Goal: Task Accomplishment & Management: Complete application form

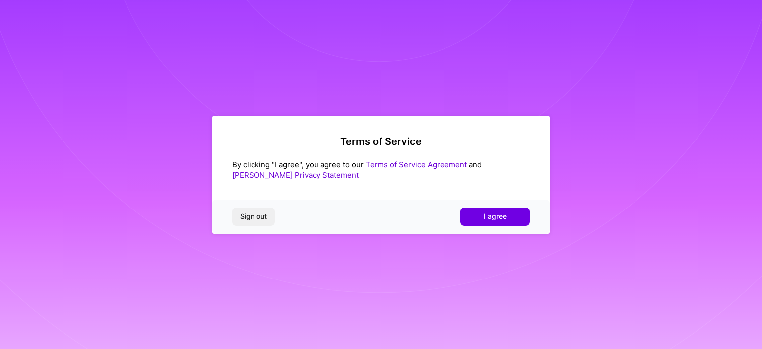
click at [500, 218] on span "I agree" at bounding box center [495, 216] width 23 height 10
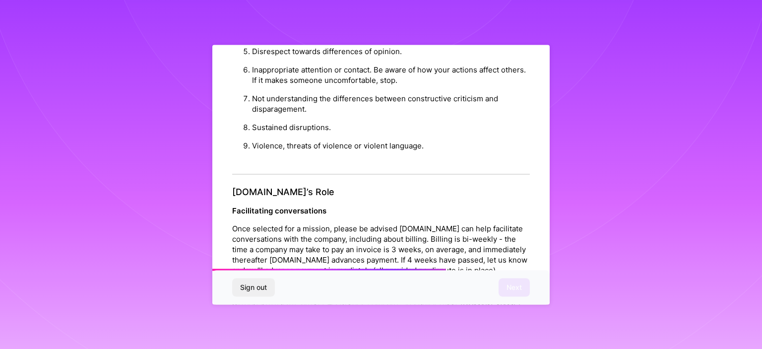
scroll to position [1147, 0]
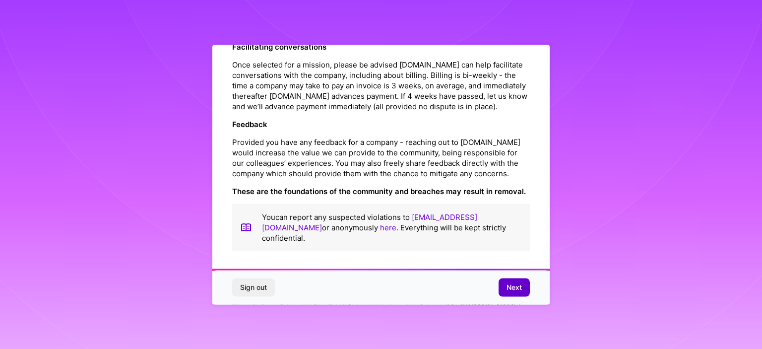
click at [519, 289] on span "Next" at bounding box center [514, 287] width 15 height 10
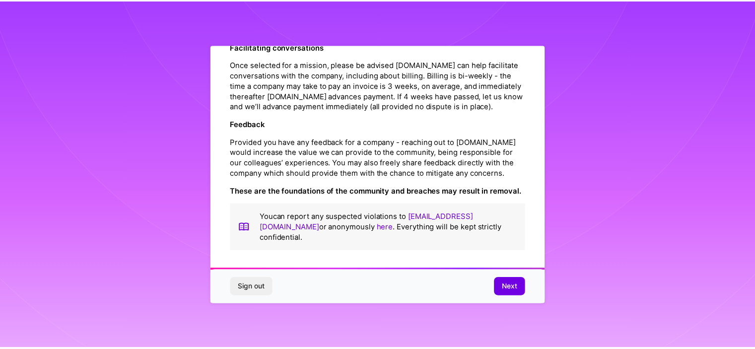
scroll to position [8, 0]
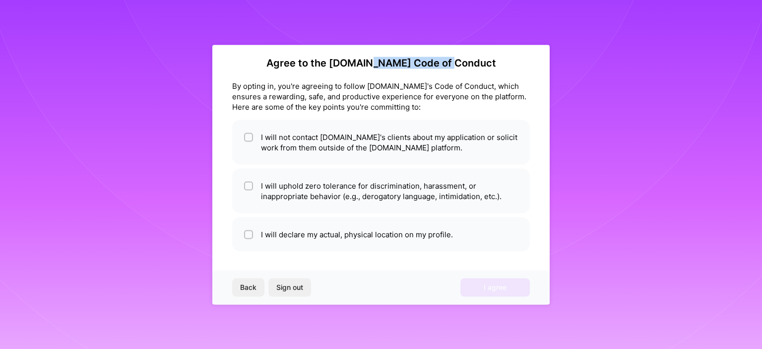
drag, startPoint x: 389, startPoint y: 63, endPoint x: 467, endPoint y: 63, distance: 78.9
click at [467, 63] on h2 "Agree to the [DOMAIN_NAME] Code of Conduct" at bounding box center [381, 63] width 298 height 12
click at [461, 68] on div at bounding box center [461, 68] width 0 height 0
copy h2 "Code of Conduct"
drag, startPoint x: 232, startPoint y: 84, endPoint x: 273, endPoint y: 85, distance: 41.2
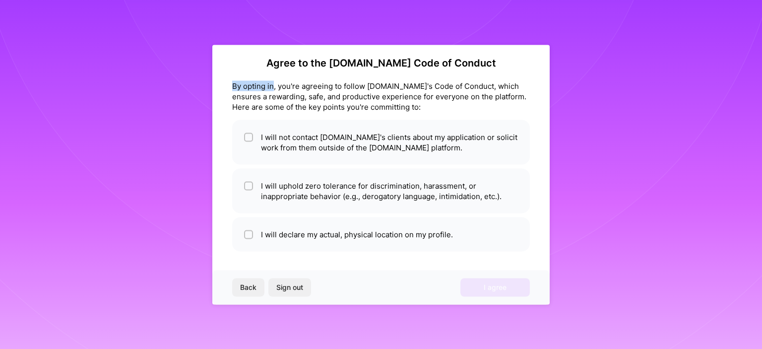
click at [273, 85] on div "By opting in, you're agreeing to follow [DOMAIN_NAME]'s Code of Conduct, which …" at bounding box center [381, 95] width 298 height 31
click at [267, 66] on div at bounding box center [267, 66] width 0 height 0
click at [199, 101] on div "Agree to the [DOMAIN_NAME] Code of Conduct By opting in, you're agreeing to fol…" at bounding box center [381, 174] width 762 height 349
drag, startPoint x: 232, startPoint y: 86, endPoint x: 273, endPoint y: 85, distance: 40.7
click at [273, 85] on div "By opting in, you're agreeing to follow [DOMAIN_NAME]'s Code of Conduct, which …" at bounding box center [381, 95] width 298 height 31
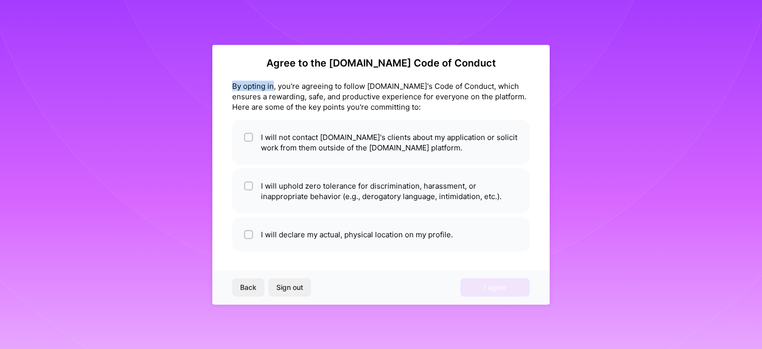
copy div "By opting in"
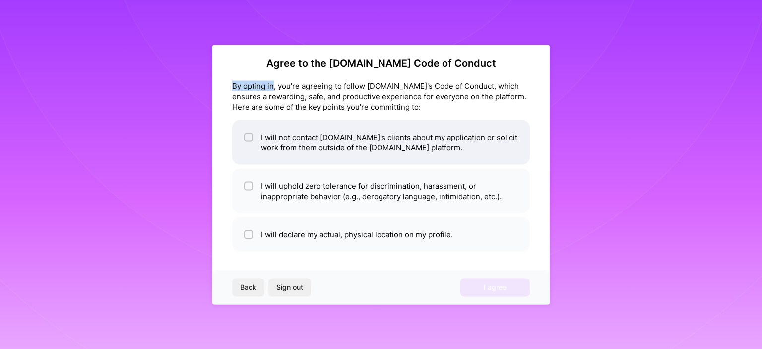
click at [249, 134] on input "checkbox" at bounding box center [249, 137] width 7 height 7
checkbox input "true"
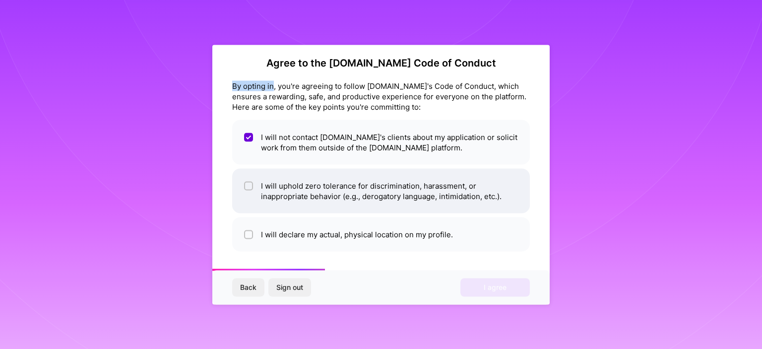
click at [246, 185] on input "checkbox" at bounding box center [249, 186] width 7 height 7
checkbox input "true"
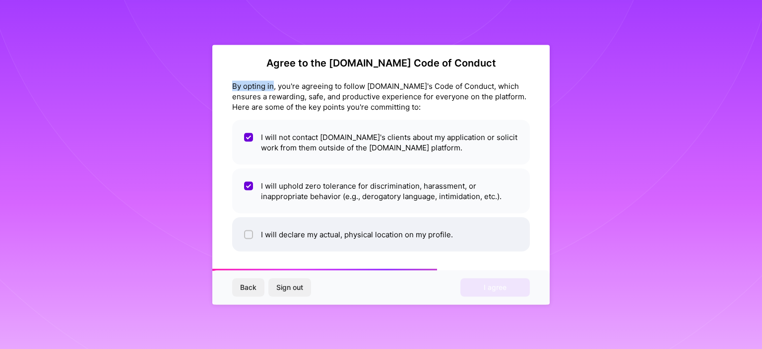
click at [247, 234] on input "checkbox" at bounding box center [249, 234] width 7 height 7
checkbox input "true"
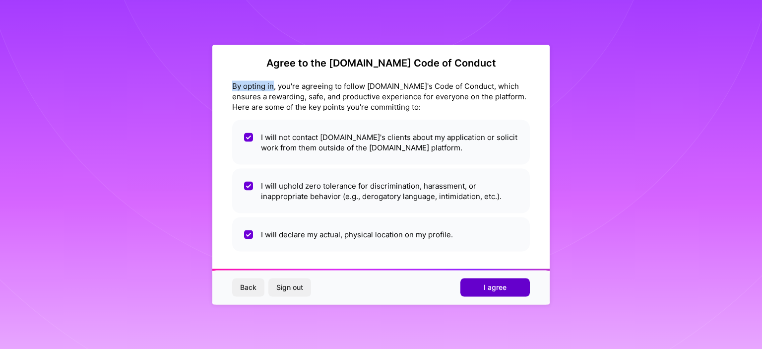
click at [490, 286] on span "I agree" at bounding box center [495, 287] width 23 height 10
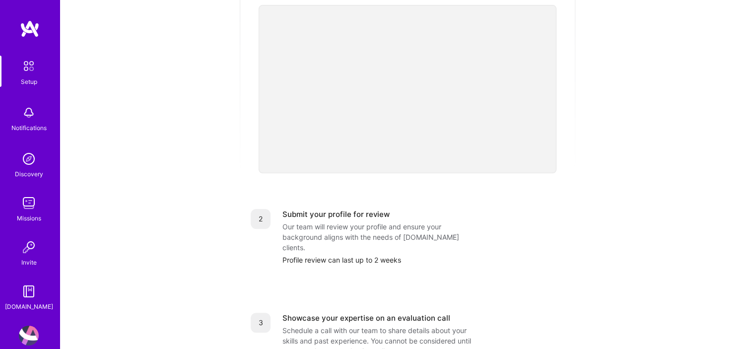
scroll to position [298, 0]
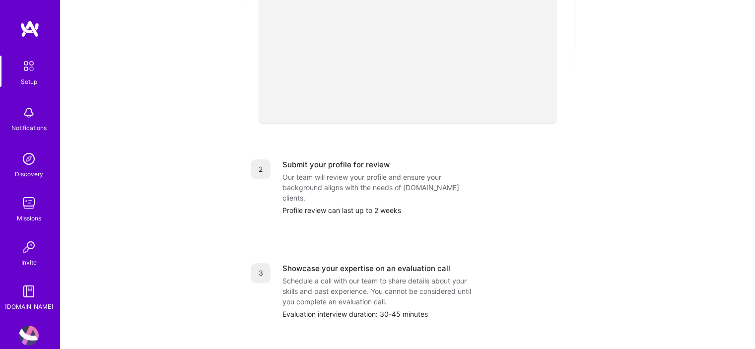
click at [308, 263] on div "Showcase your expertise on an evaluation call" at bounding box center [366, 268] width 168 height 10
click at [301, 228] on div at bounding box center [301, 228] width 0 height 0
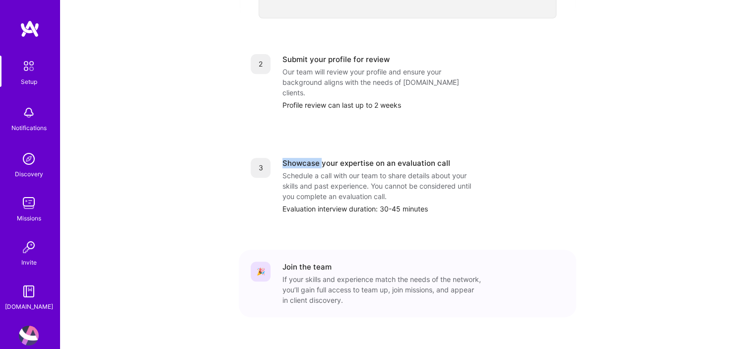
scroll to position [405, 0]
click at [560, 156] on div "Showcase your expertise on an evaluation call" at bounding box center [423, 161] width 282 height 10
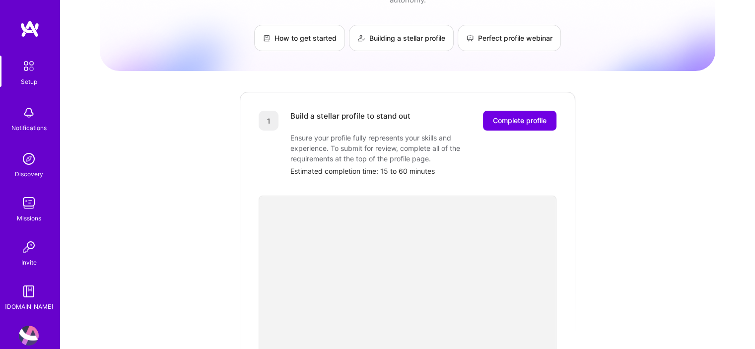
scroll to position [58, 0]
click at [329, 111] on div "Build a stellar profile to stand out" at bounding box center [350, 121] width 120 height 20
click at [322, 86] on div at bounding box center [322, 86] width 0 height 0
click at [360, 111] on div "Build a stellar profile to stand out" at bounding box center [350, 121] width 120 height 20
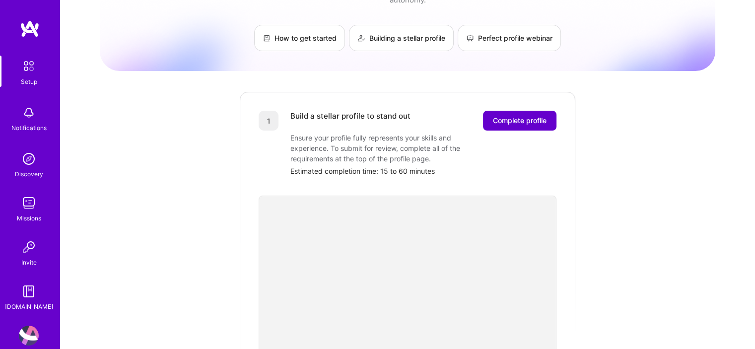
click at [518, 116] on span "Complete profile" at bounding box center [520, 121] width 54 height 10
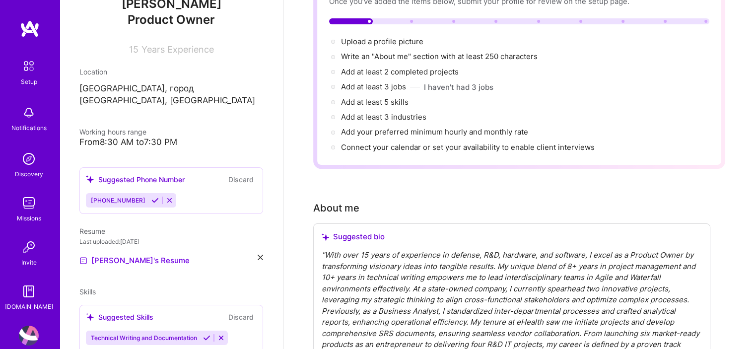
scroll to position [149, 0]
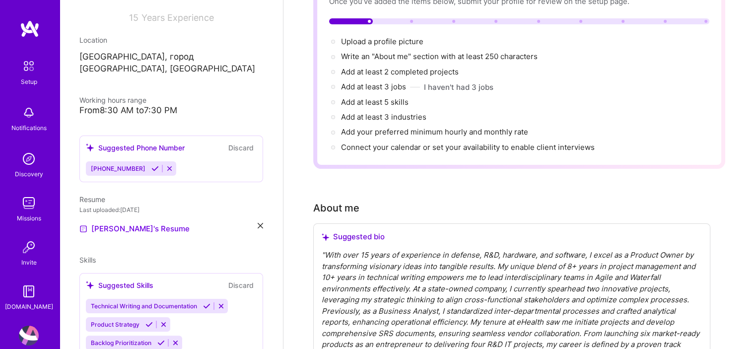
click at [151, 165] on icon at bounding box center [154, 168] width 7 height 7
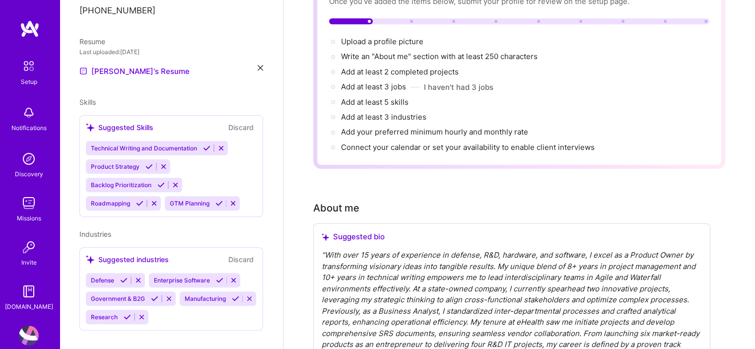
scroll to position [297, 0]
